Goal: Obtain resource: Download file/media

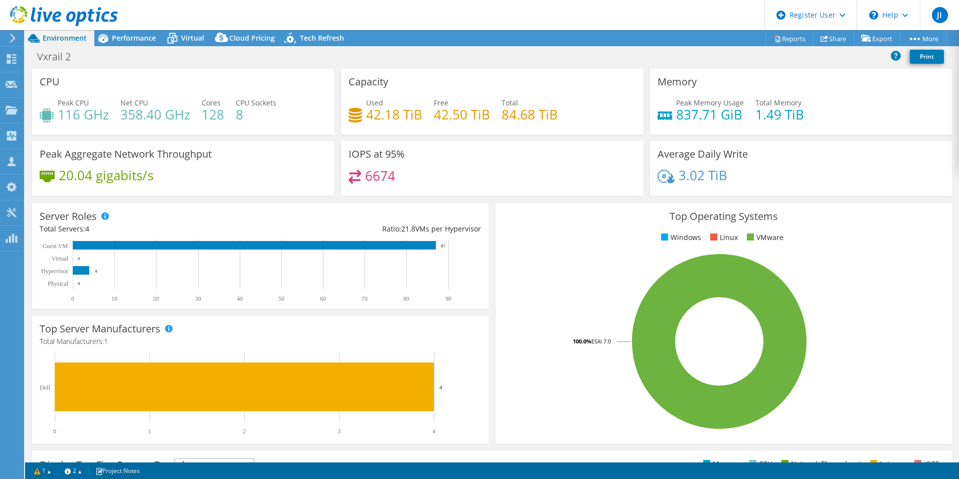
select select "USD"
click at [137, 38] on span "Performance" at bounding box center [134, 38] width 44 height 10
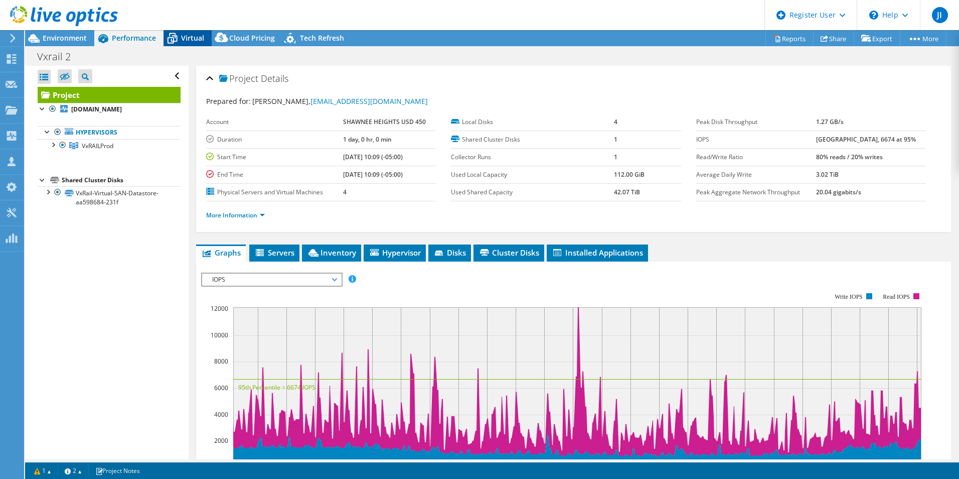
click at [184, 38] on span "Virtual" at bounding box center [192, 38] width 23 height 10
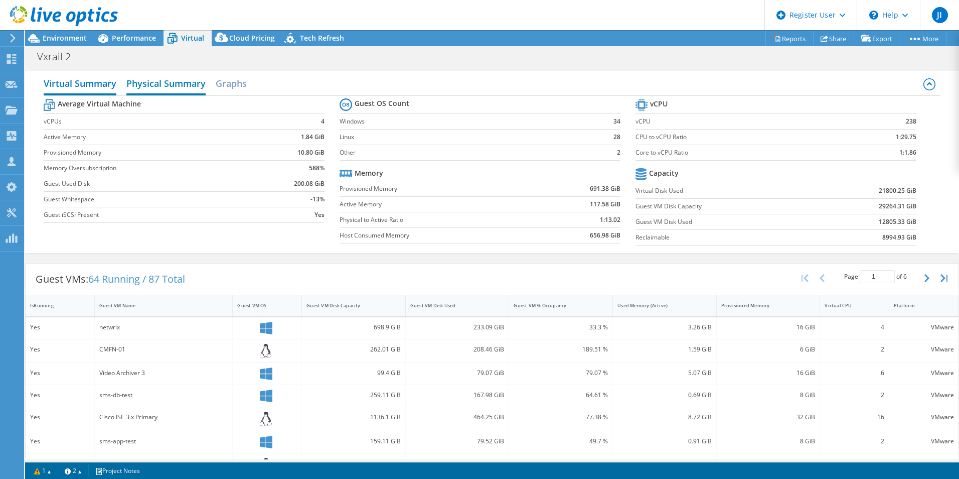
click at [184, 89] on h2 "Physical Summary" at bounding box center [165, 84] width 79 height 22
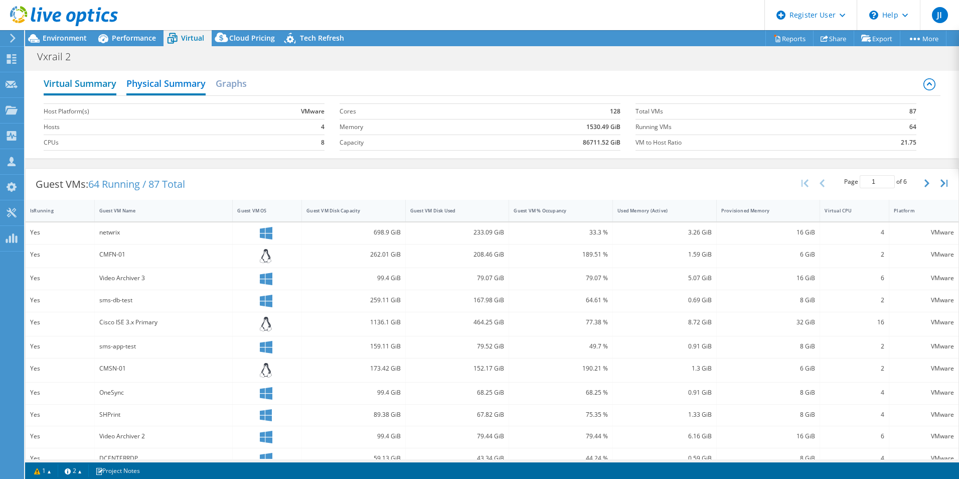
click at [96, 81] on h2 "Virtual Summary" at bounding box center [80, 84] width 73 height 22
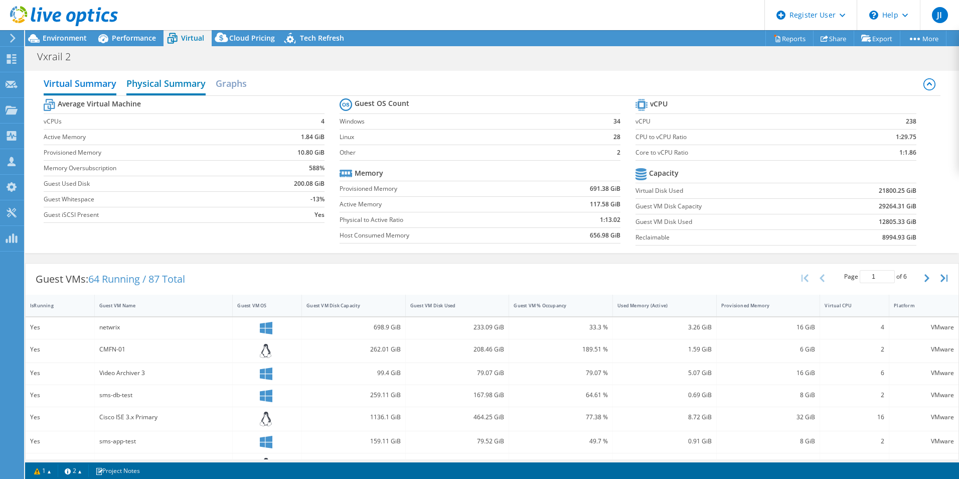
click at [175, 79] on h2 "Physical Summary" at bounding box center [165, 84] width 79 height 22
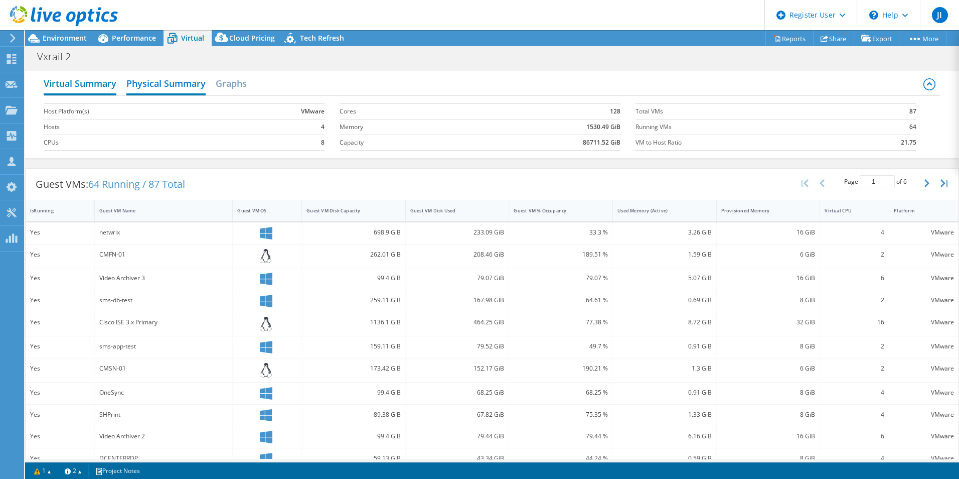
click at [97, 85] on h2 "Virtual Summary" at bounding box center [80, 84] width 73 height 22
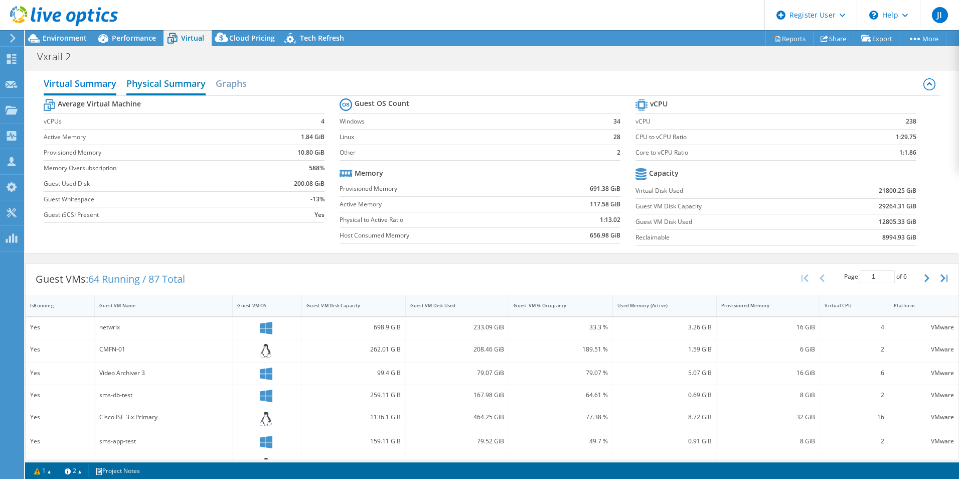
click at [173, 84] on h2 "Physical Summary" at bounding box center [165, 84] width 79 height 22
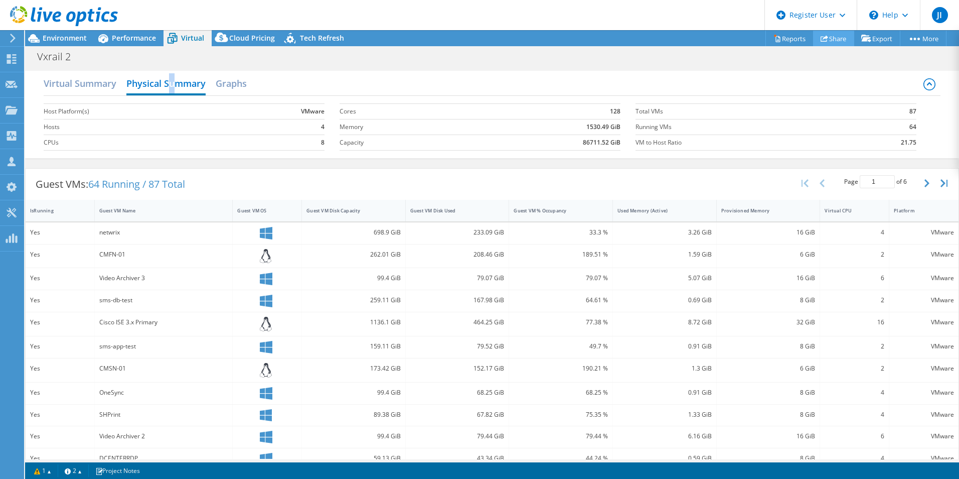
click at [825, 41] on link "Share" at bounding box center [833, 39] width 41 height 16
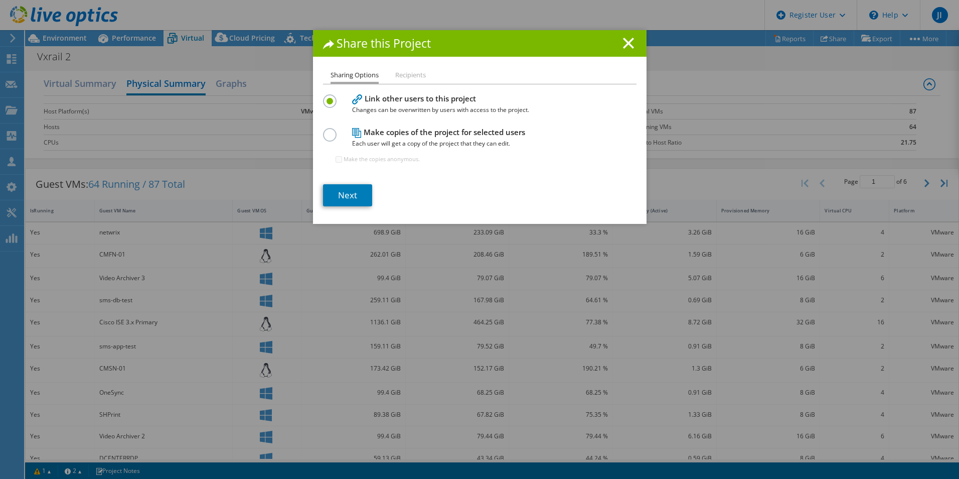
click at [634, 45] on div "Share this Project" at bounding box center [480, 43] width 334 height 27
click at [626, 45] on line at bounding box center [629, 43] width 10 height 10
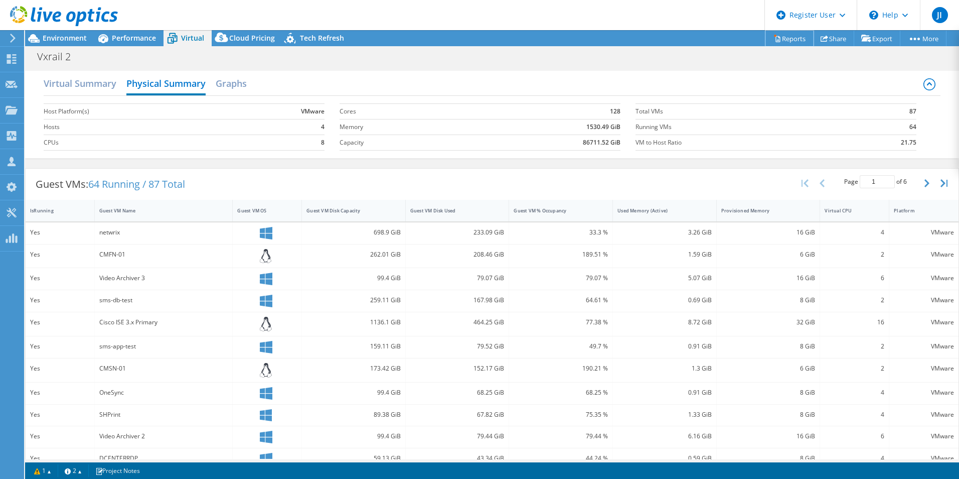
click at [790, 36] on link "Reports" at bounding box center [790, 39] width 48 height 16
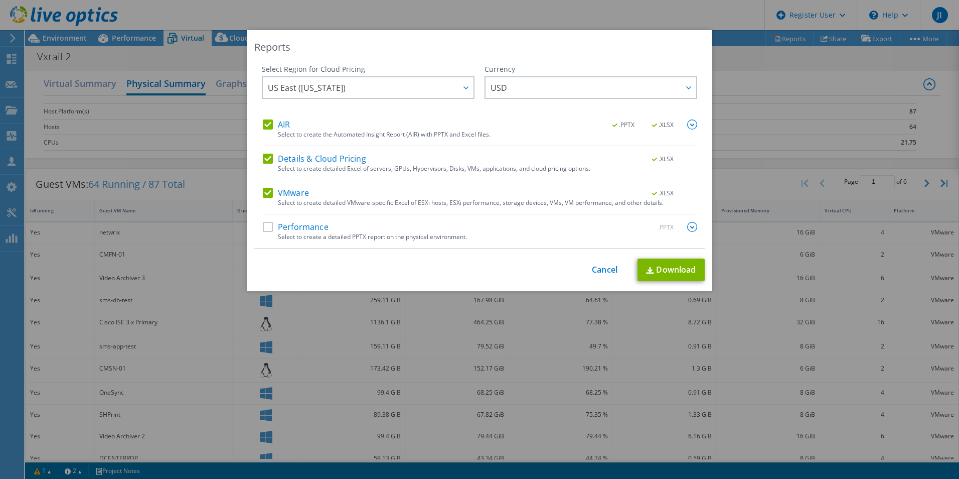
click at [264, 229] on label "Performance" at bounding box center [296, 227] width 66 height 10
click at [0, 0] on input "Performance" at bounding box center [0, 0] width 0 height 0
click at [655, 268] on link "Download" at bounding box center [671, 269] width 67 height 23
click at [604, 272] on link "Cancel" at bounding box center [605, 270] width 26 height 10
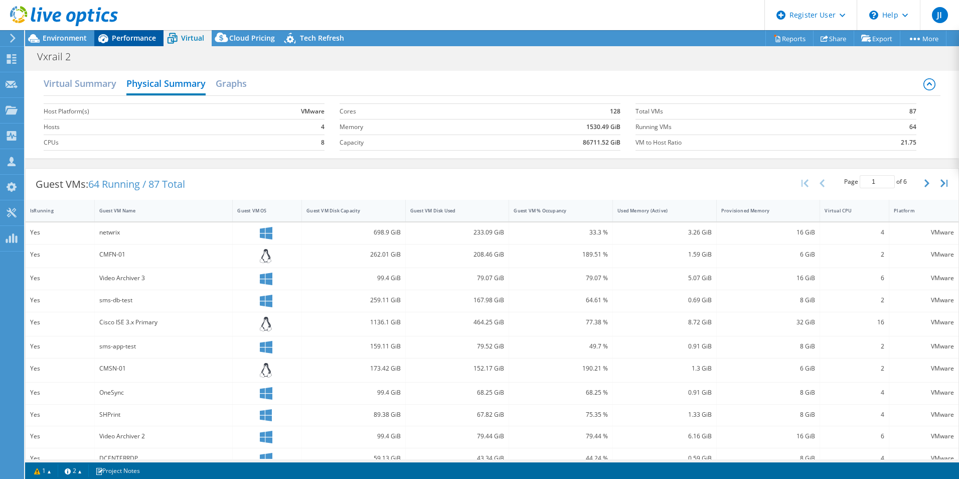
click at [116, 36] on span "Performance" at bounding box center [134, 38] width 44 height 10
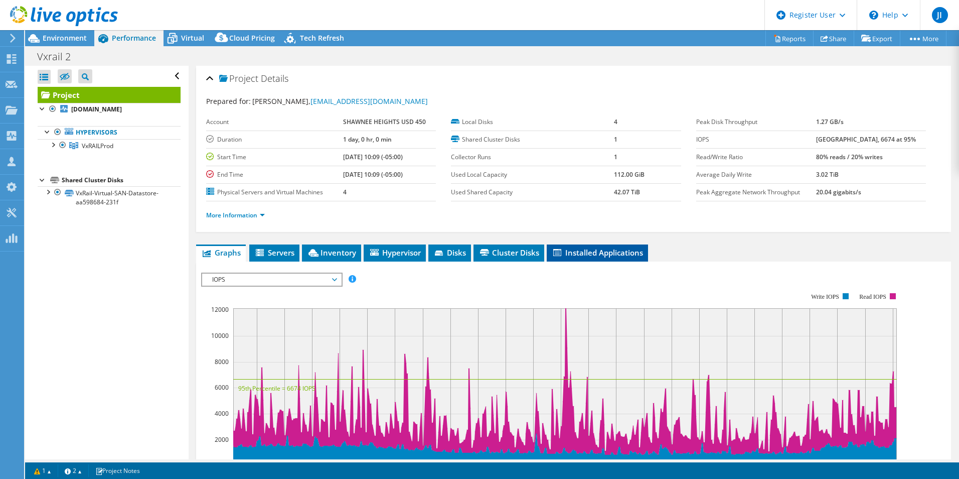
click at [577, 248] on span "Installed Applications" at bounding box center [597, 252] width 91 height 10
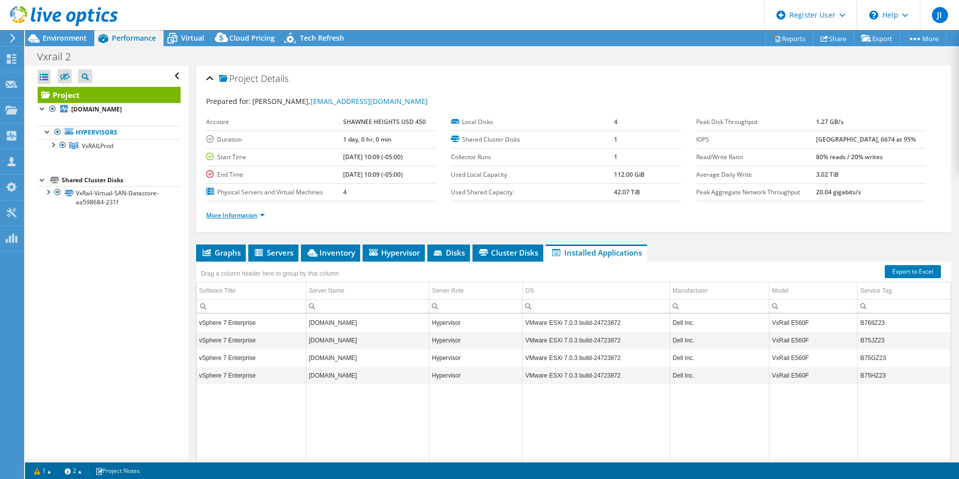
click at [261, 216] on link "More Information" at bounding box center [235, 215] width 59 height 9
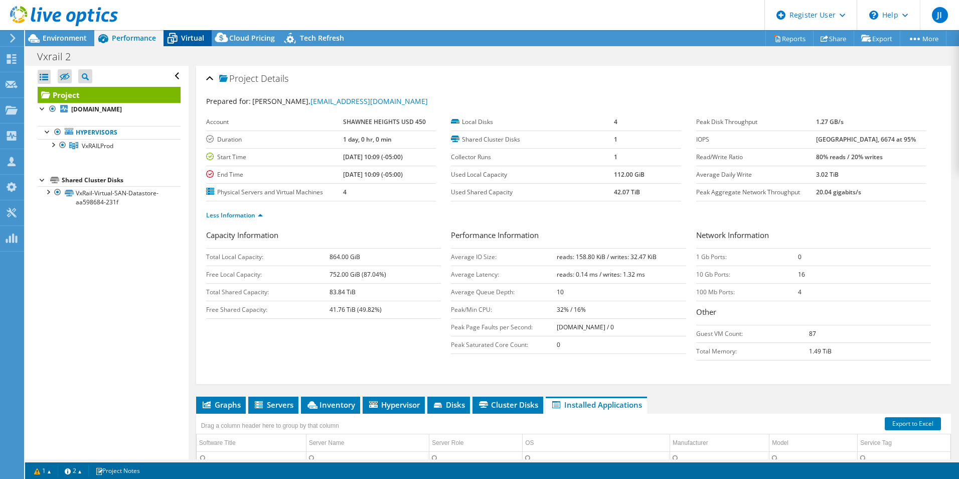
click at [186, 38] on span "Virtual" at bounding box center [192, 38] width 23 height 10
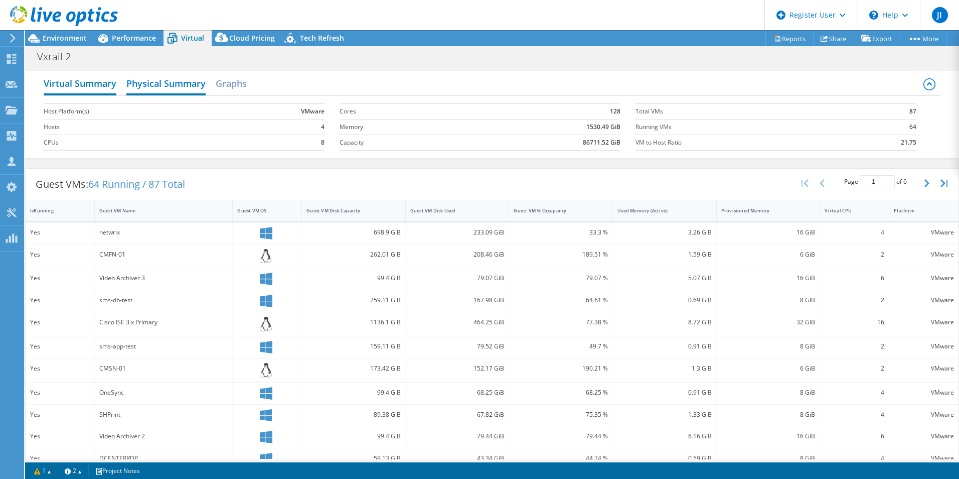
click at [101, 81] on h2 "Virtual Summary" at bounding box center [80, 84] width 73 height 22
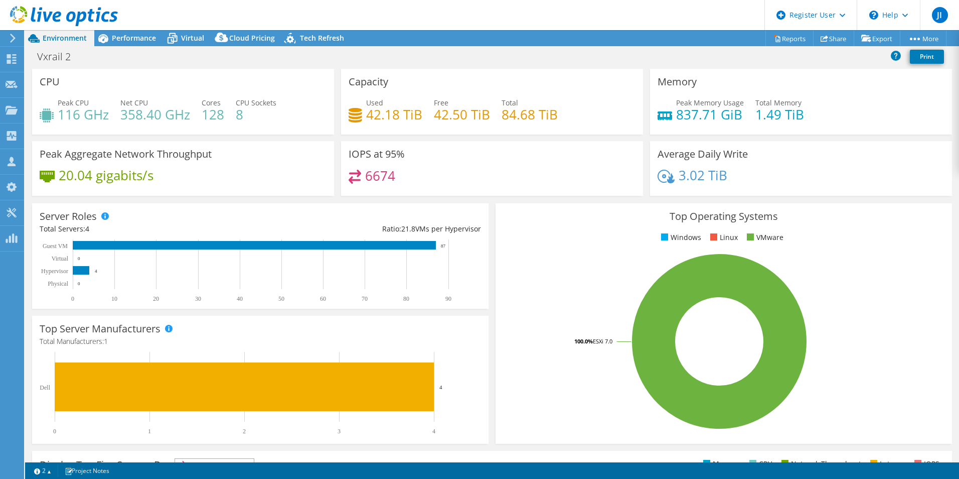
select select "USD"
